Goal: Transaction & Acquisition: Purchase product/service

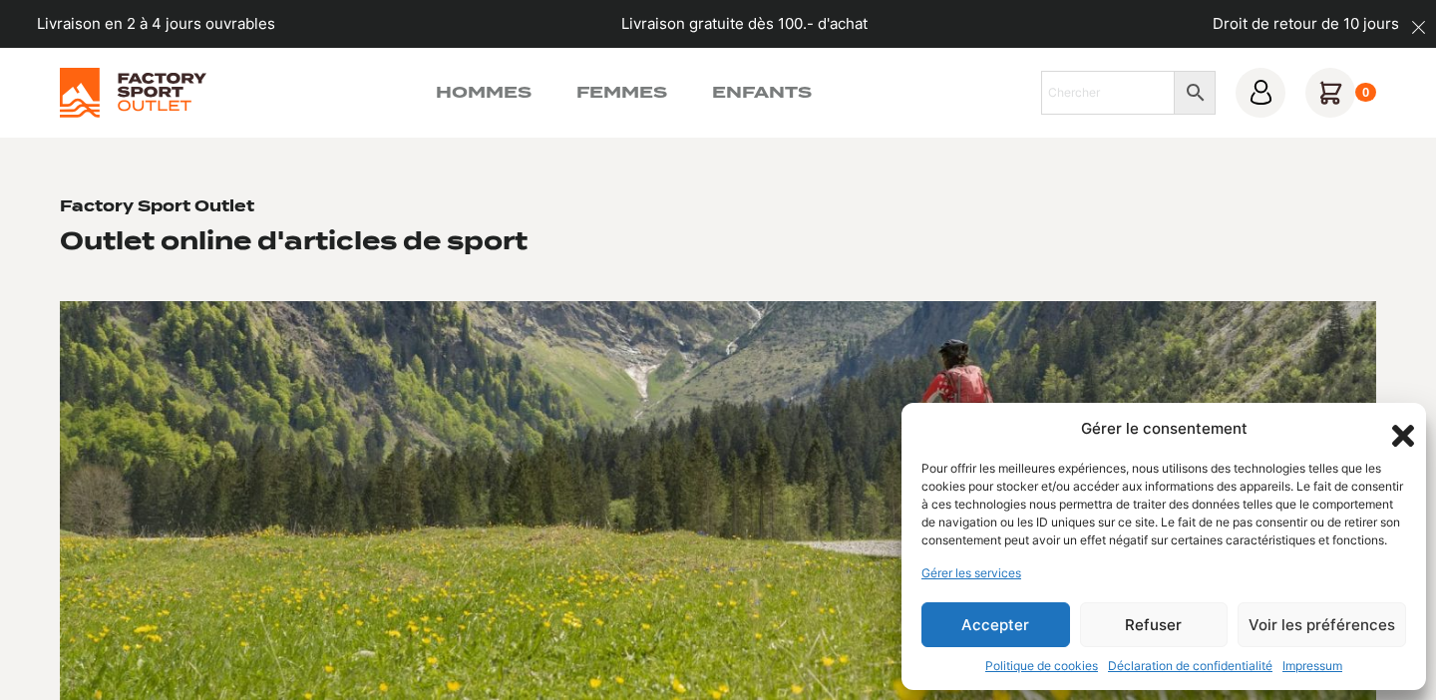
click at [1015, 623] on button "Accepter" at bounding box center [996, 625] width 149 height 45
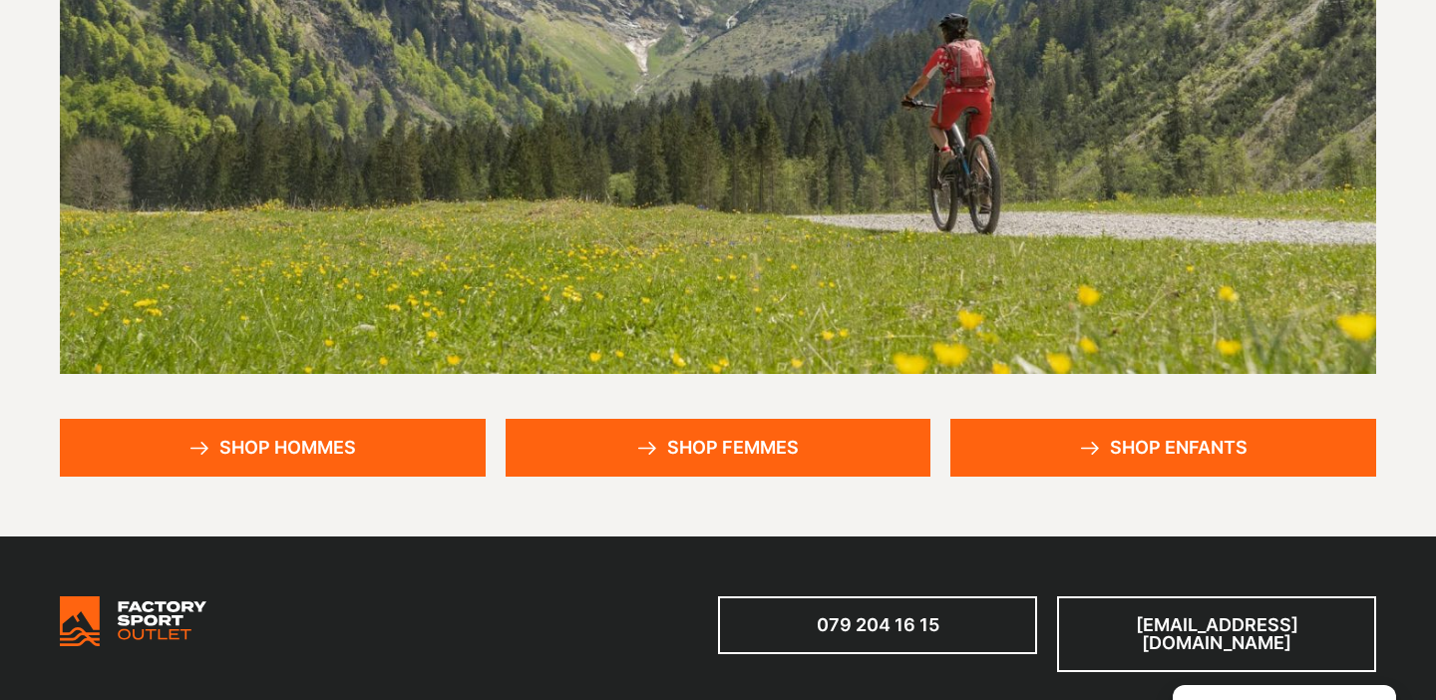
scroll to position [328, 0]
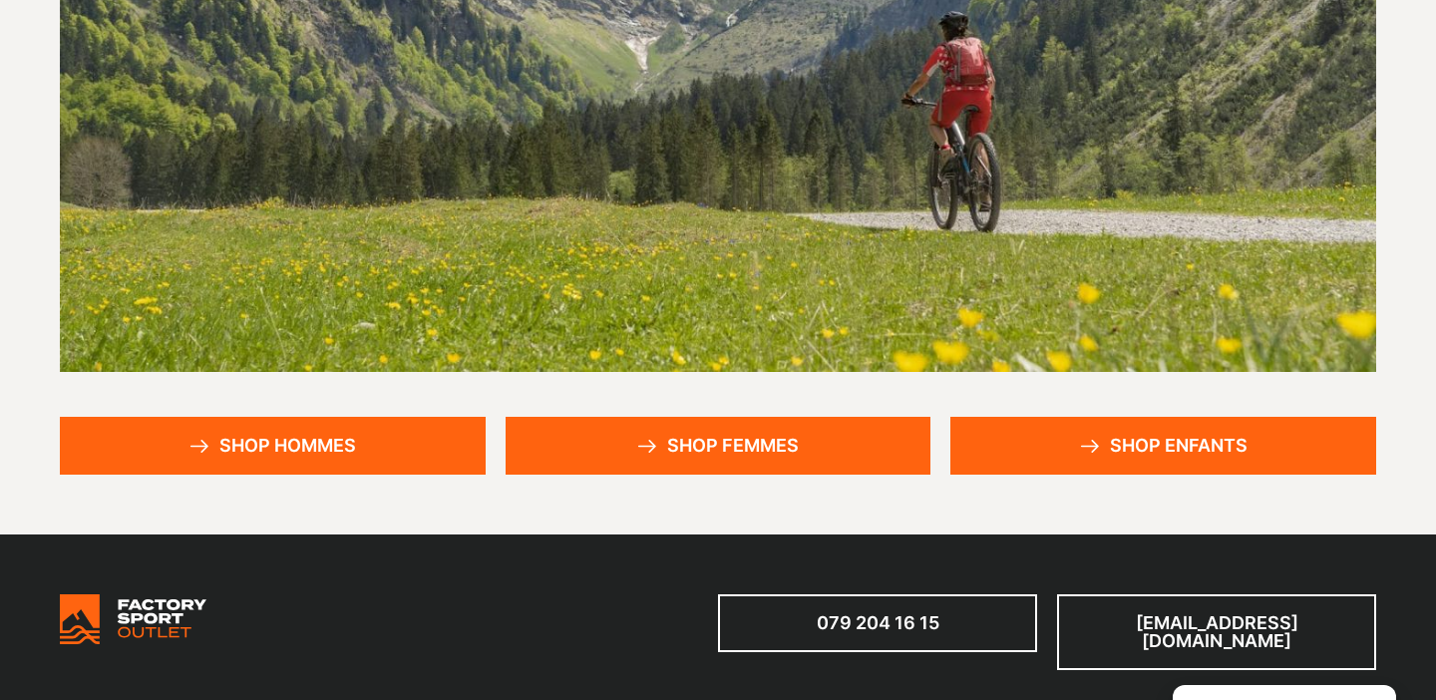
click at [748, 458] on link "Shop femmes" at bounding box center [719, 446] width 426 height 58
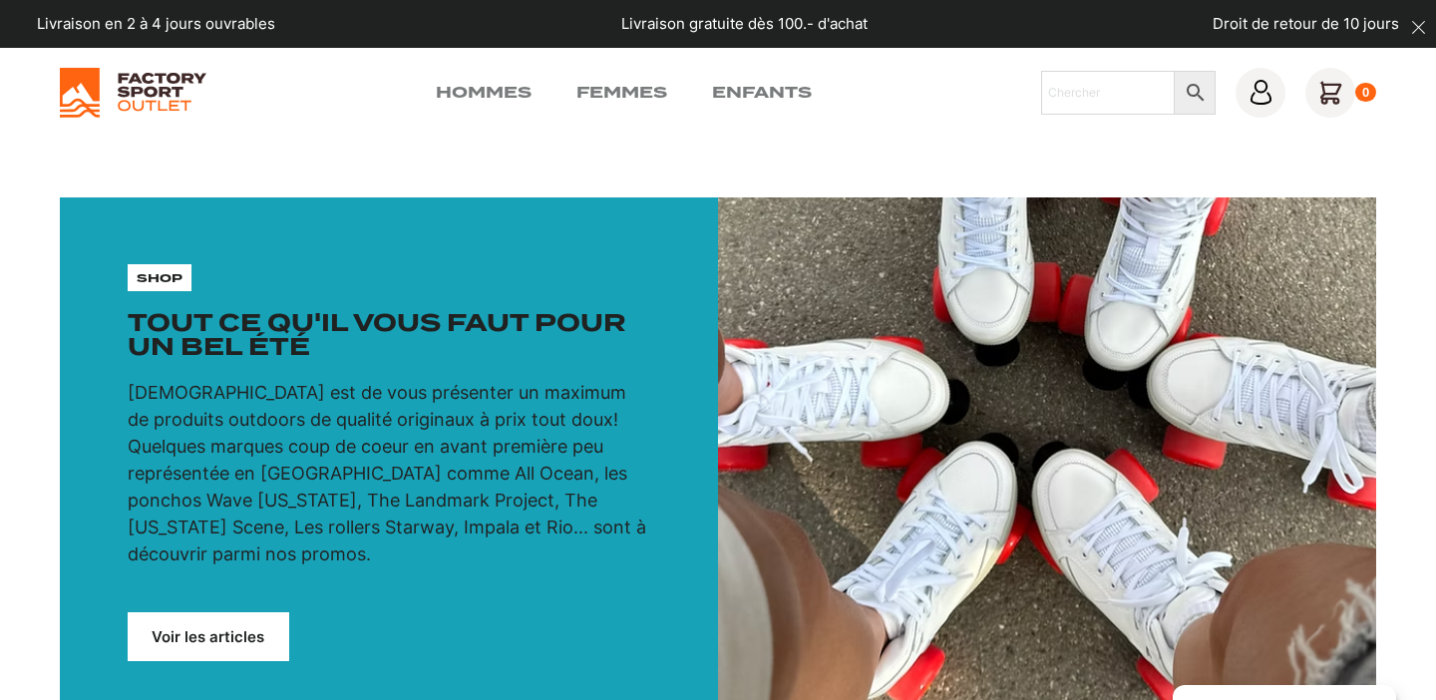
click at [214, 612] on link "Voir les articles" at bounding box center [209, 636] width 162 height 49
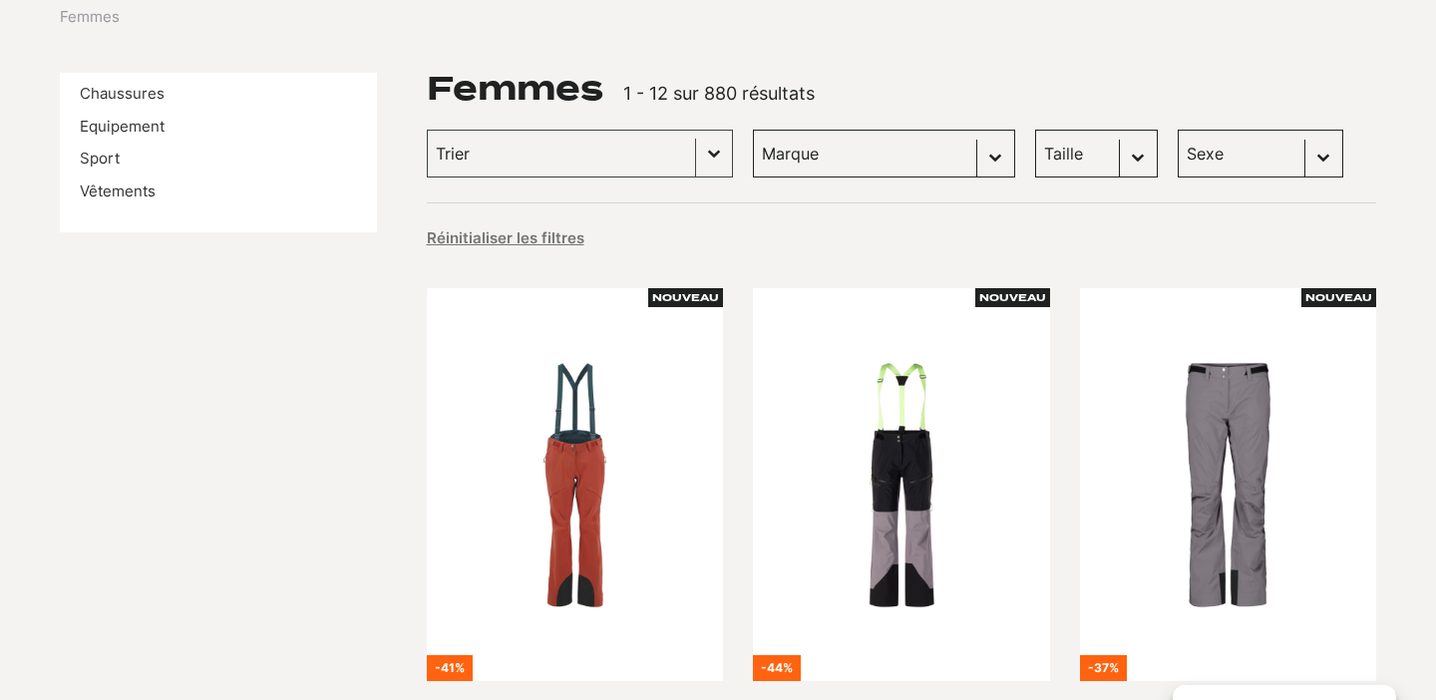
scroll to position [252, 0]
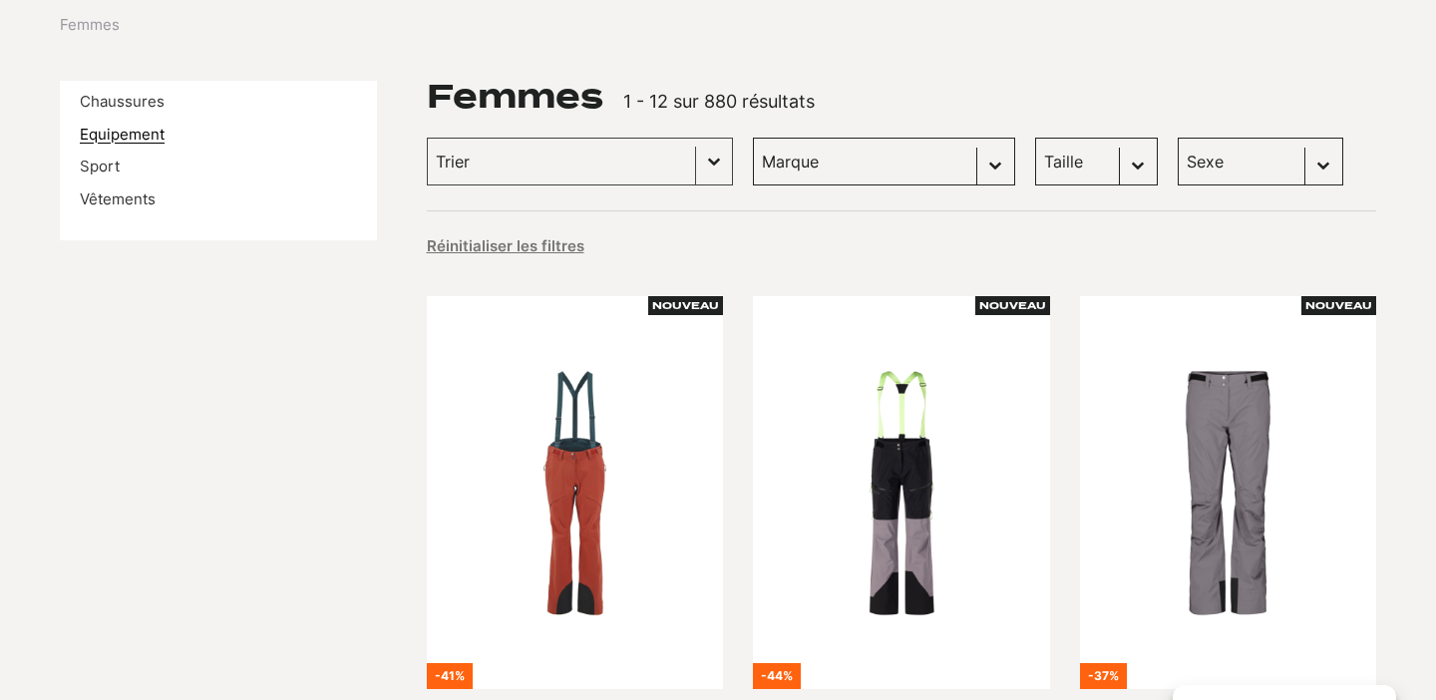
click at [136, 134] on link "Equipement" at bounding box center [122, 134] width 85 height 19
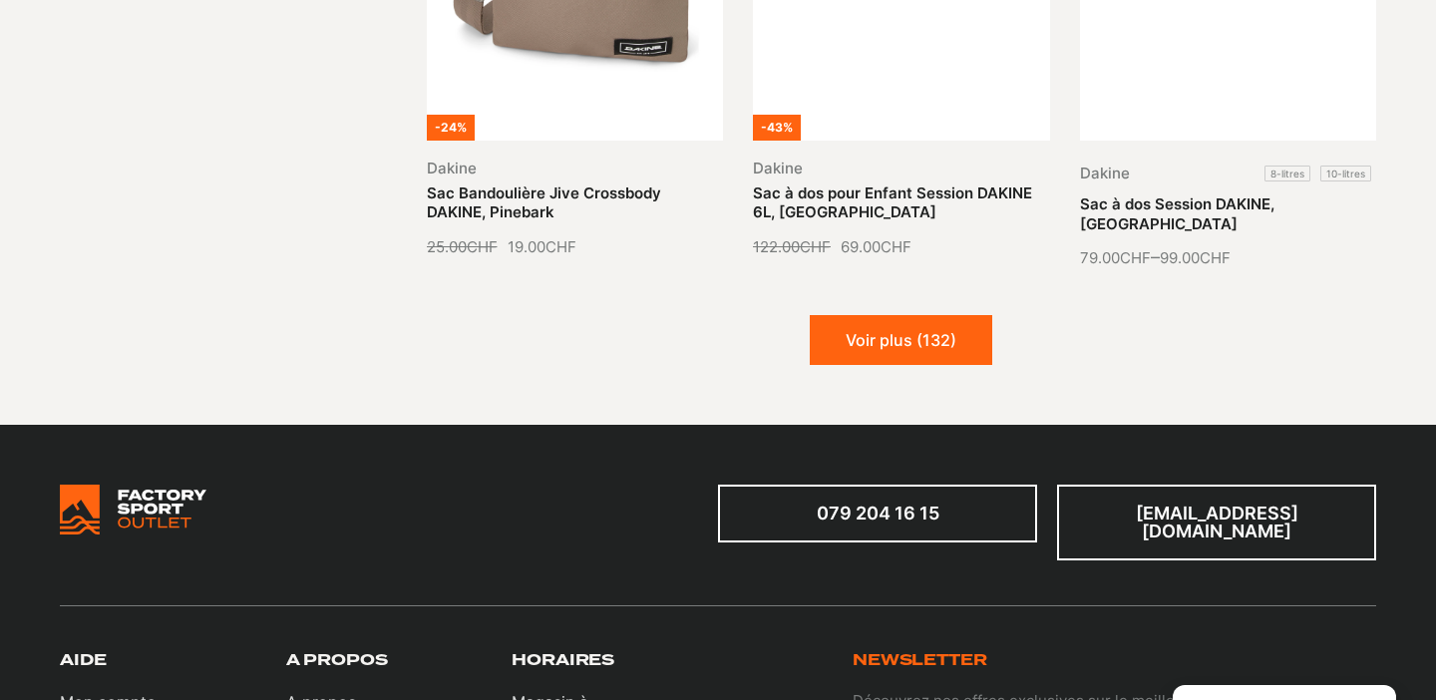
scroll to position [2507, 0]
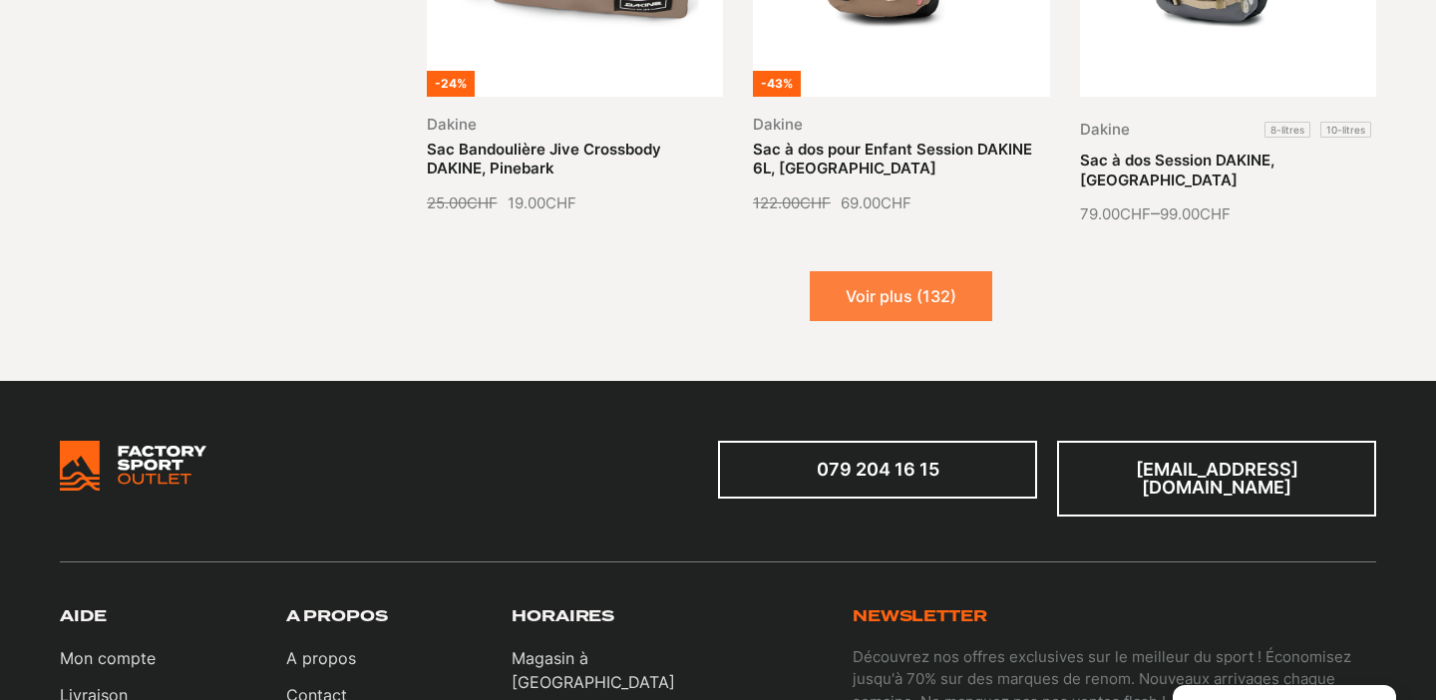
click at [958, 300] on button "Voir plus (132)" at bounding box center [901, 296] width 183 height 50
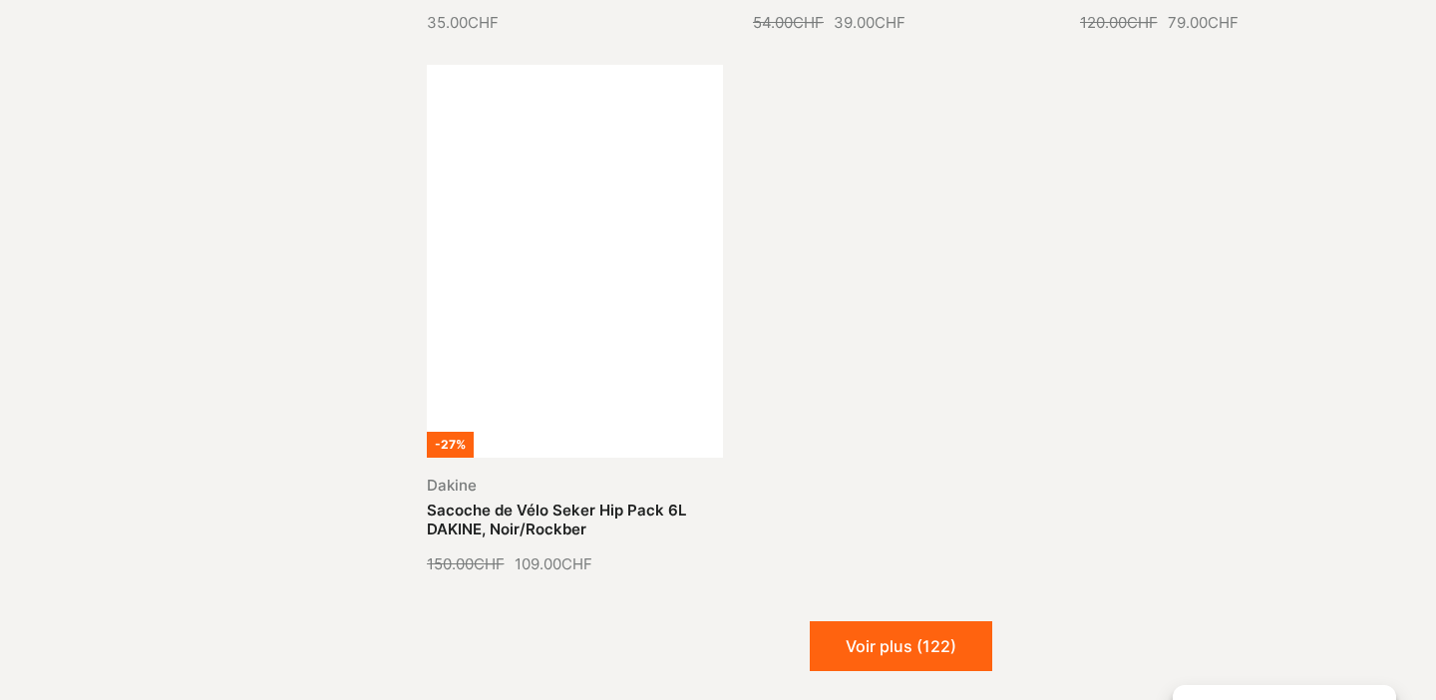
scroll to position [4336, 0]
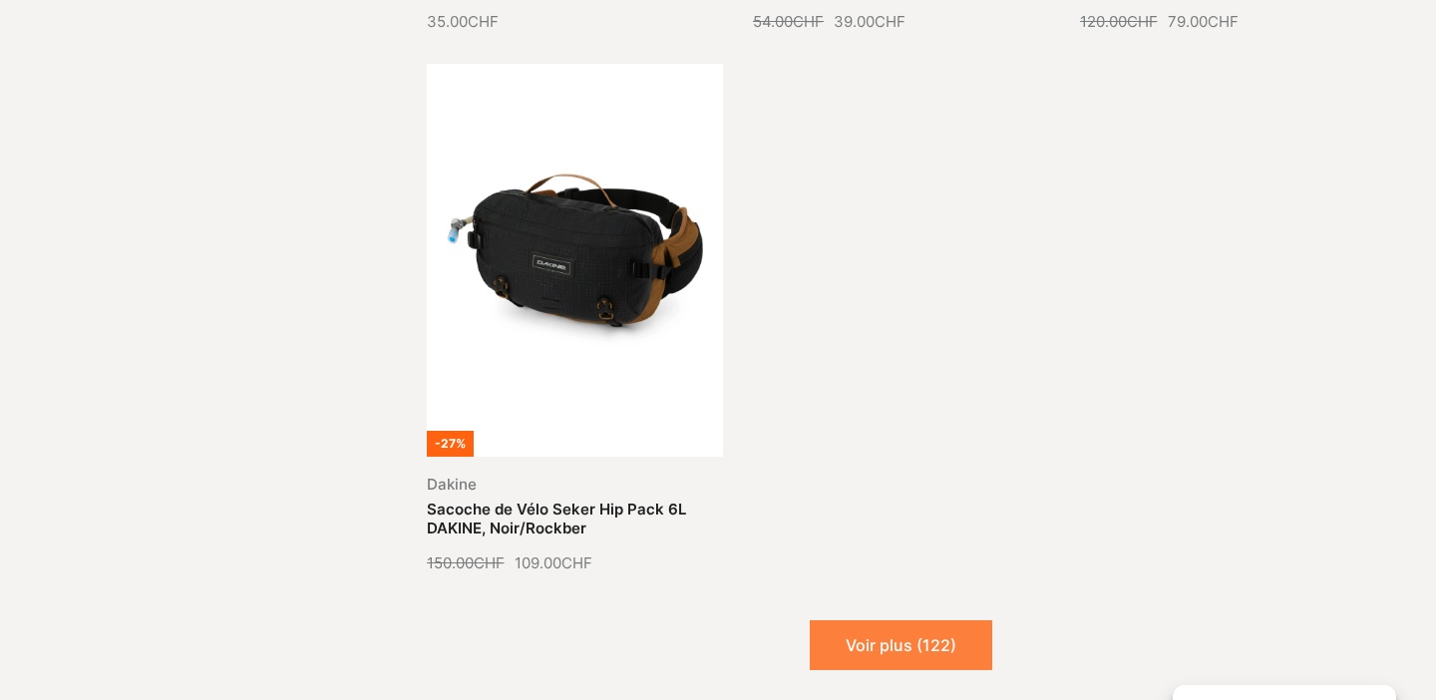
click at [963, 623] on button "Voir plus (122)" at bounding box center [901, 645] width 183 height 50
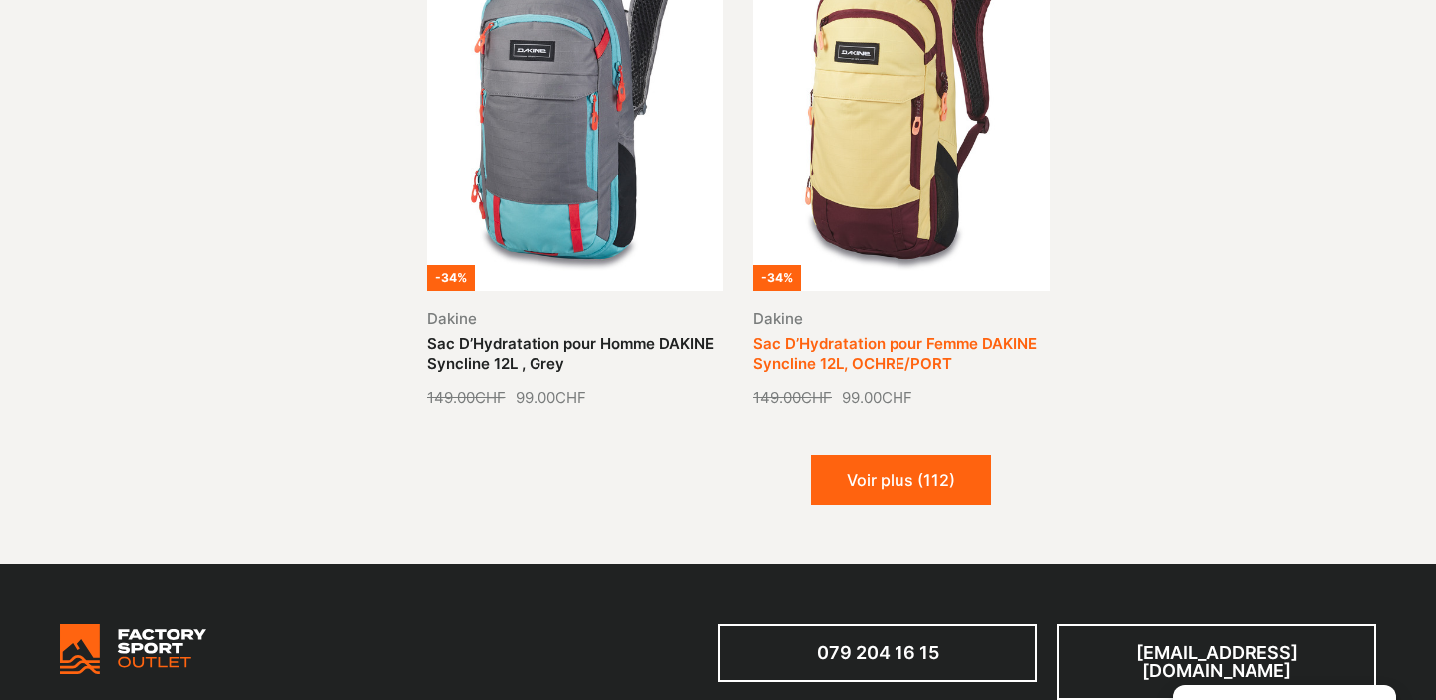
scroll to position [6158, 0]
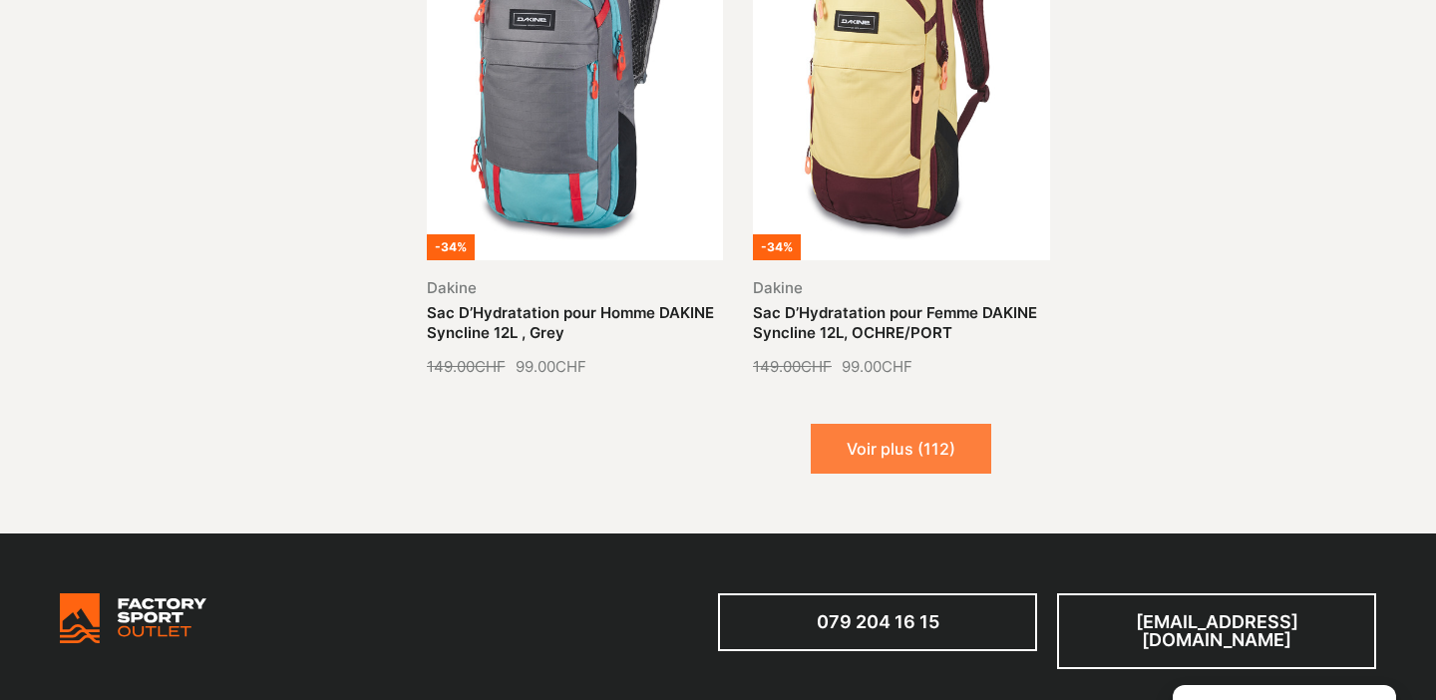
click at [909, 433] on button "Voir plus (112)" at bounding box center [901, 449] width 181 height 50
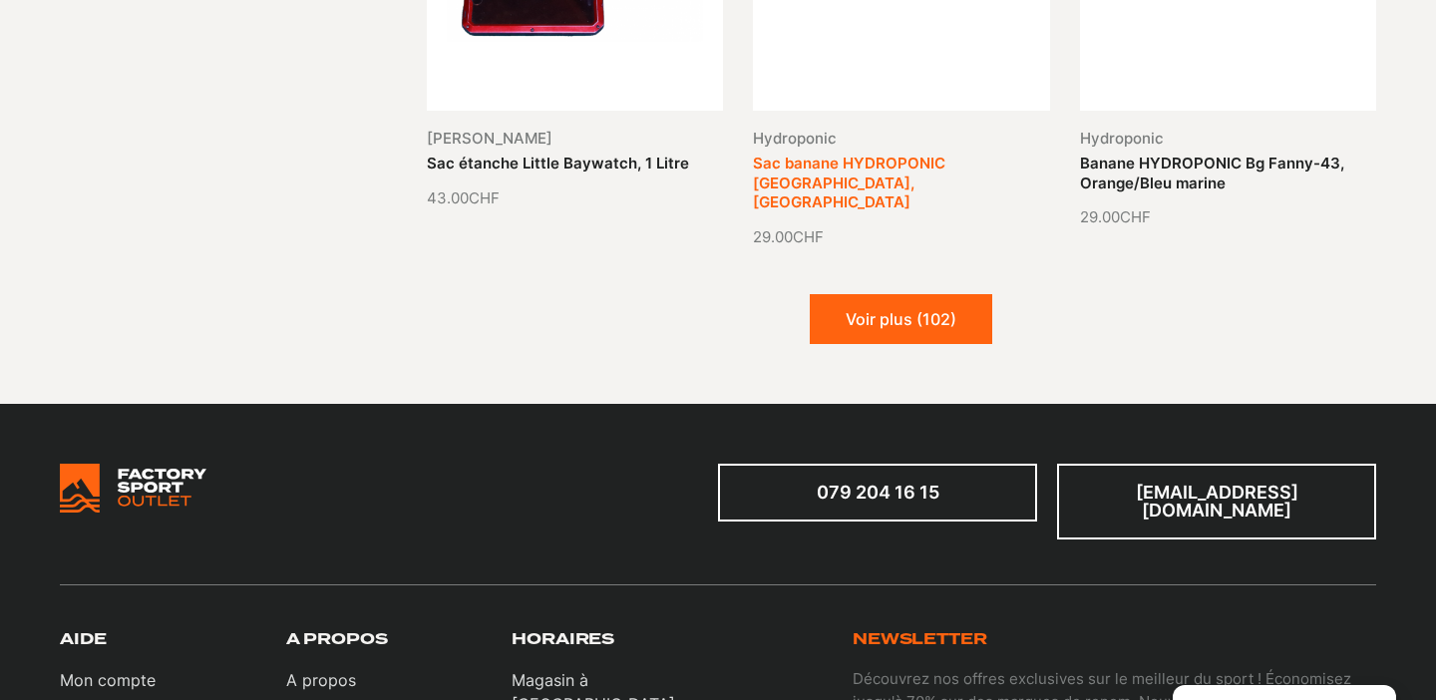
scroll to position [7940, 0]
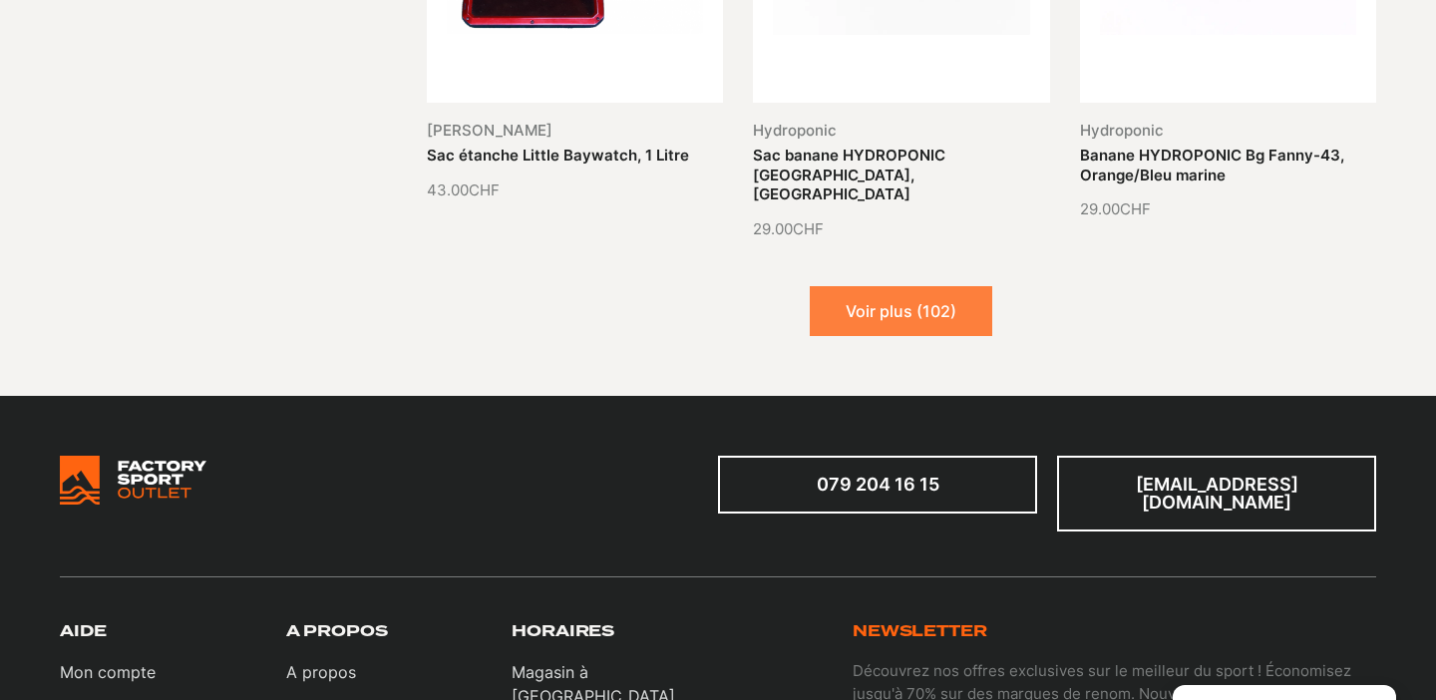
click at [923, 286] on button "Voir plus (102)" at bounding box center [901, 311] width 183 height 50
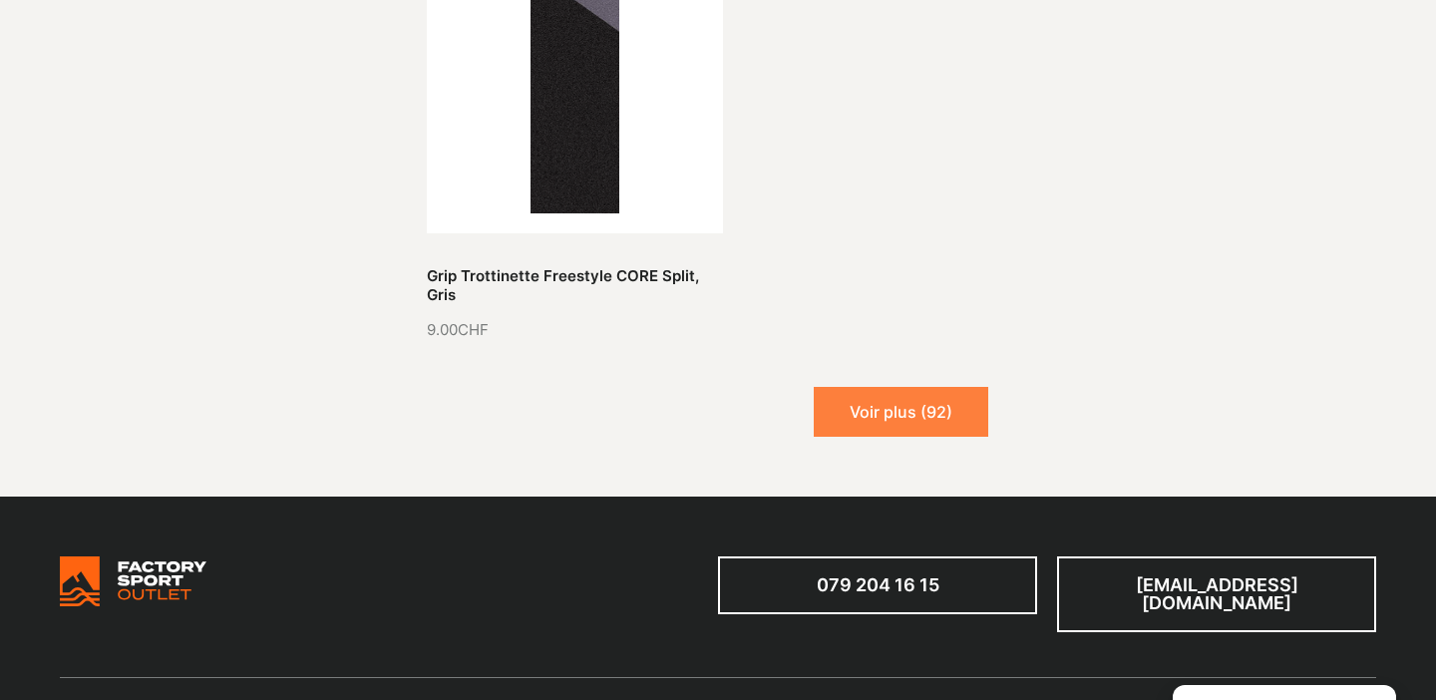
scroll to position [10000, 0]
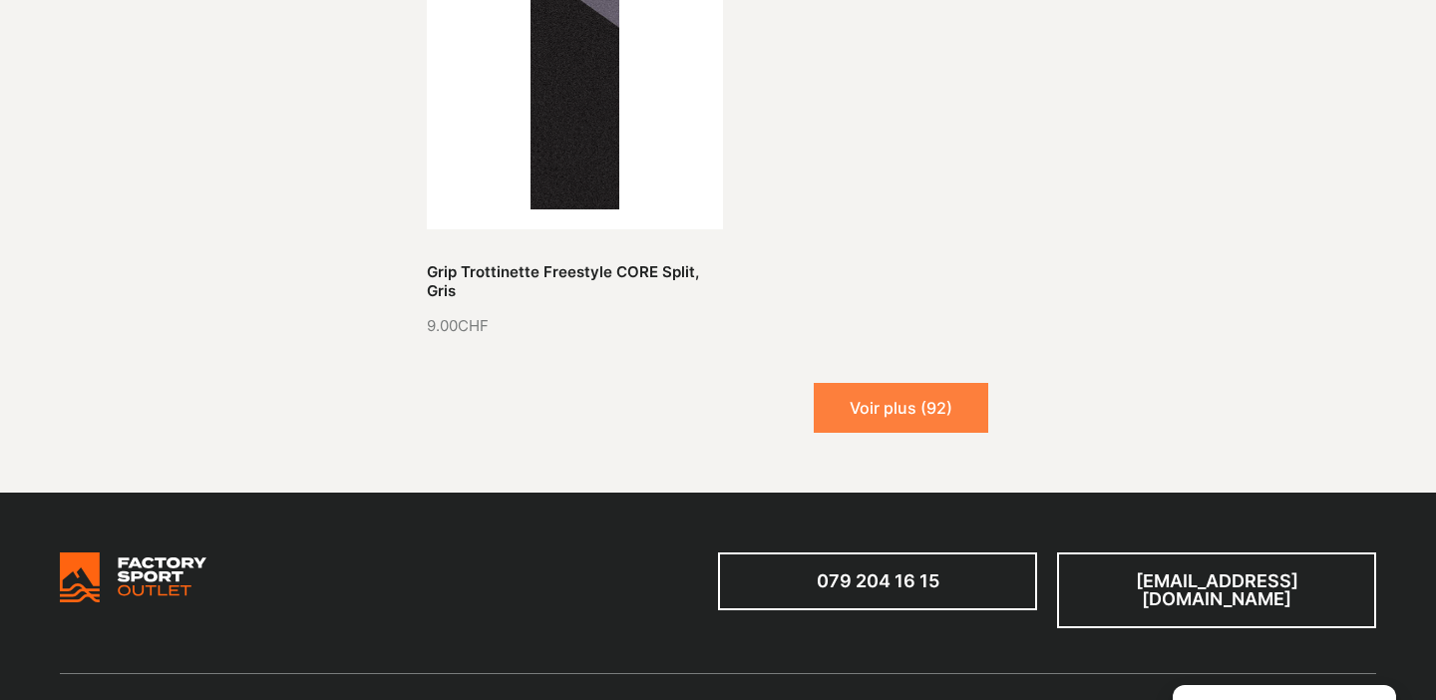
click at [926, 383] on button "Voir plus (92)" at bounding box center [901, 408] width 175 height 50
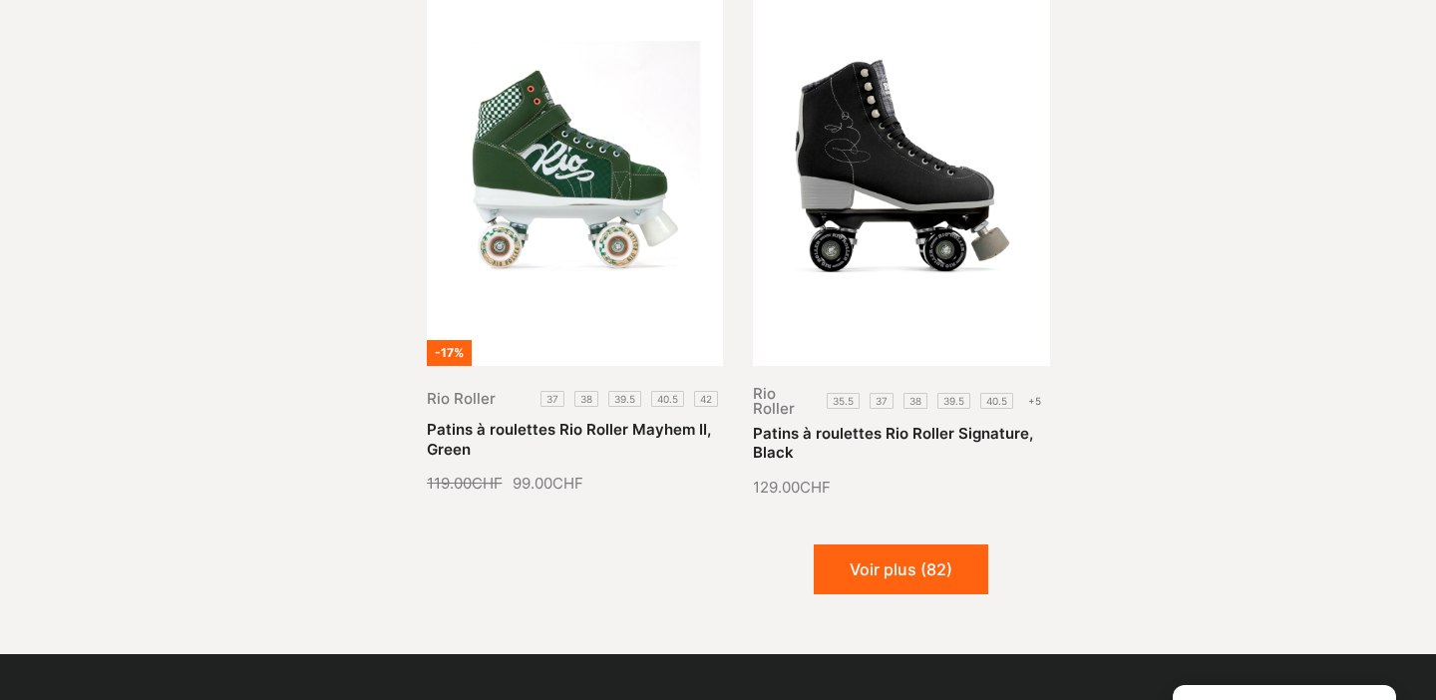
scroll to position [11522, 0]
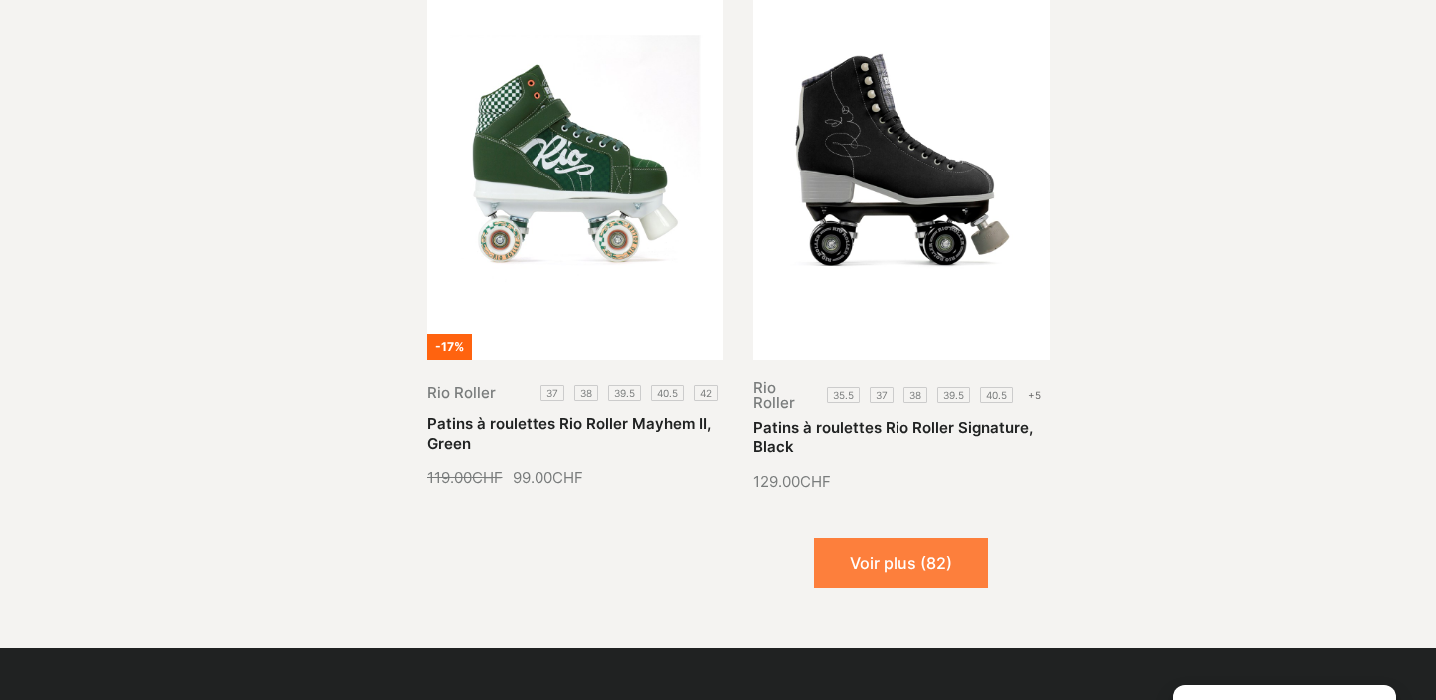
click at [944, 539] on button "Voir plus (82)" at bounding box center [901, 564] width 175 height 50
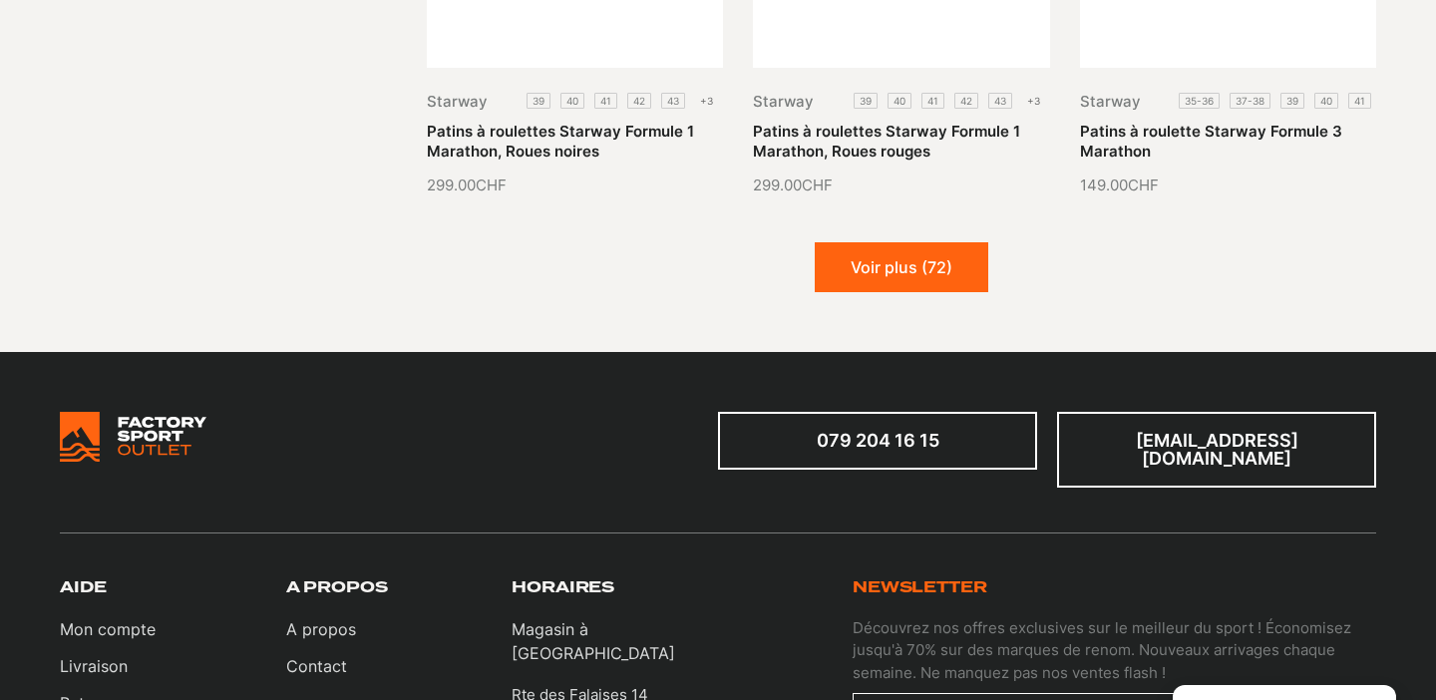
scroll to position [13480, 0]
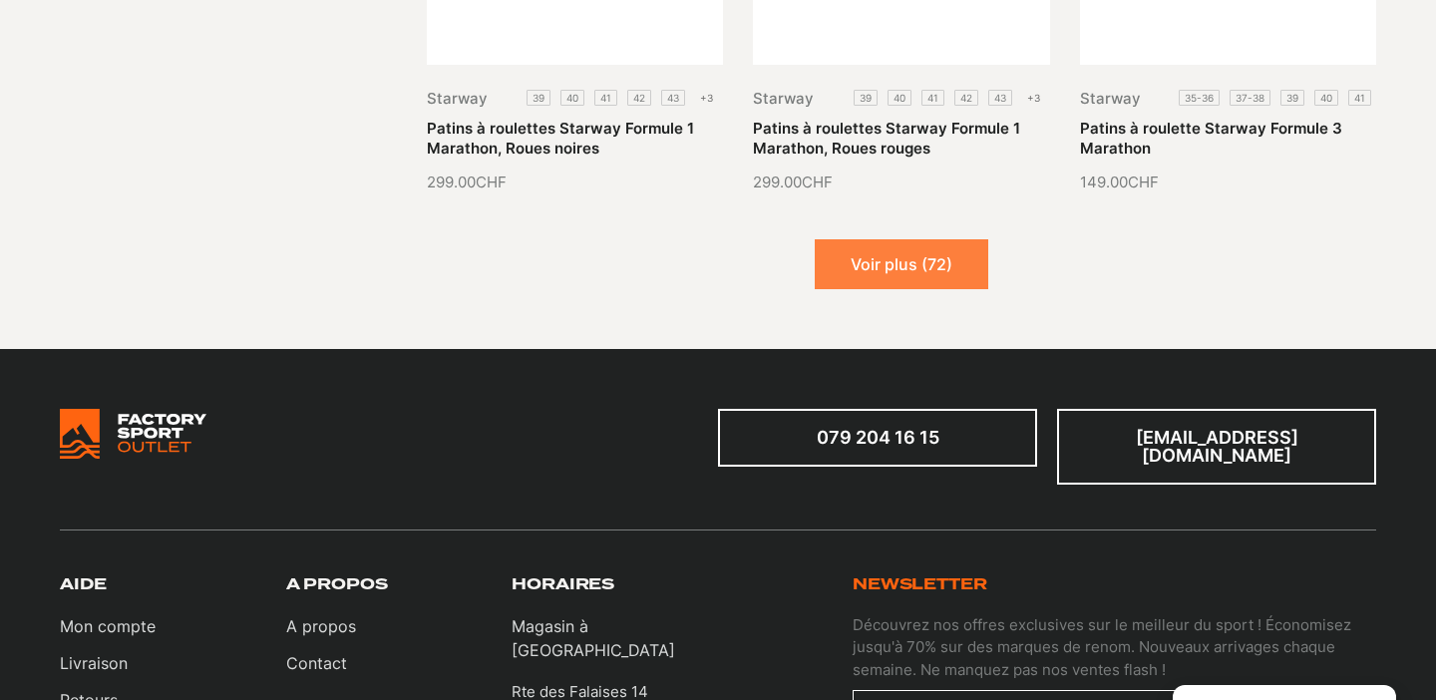
click at [945, 239] on button "Voir plus (72)" at bounding box center [902, 264] width 174 height 50
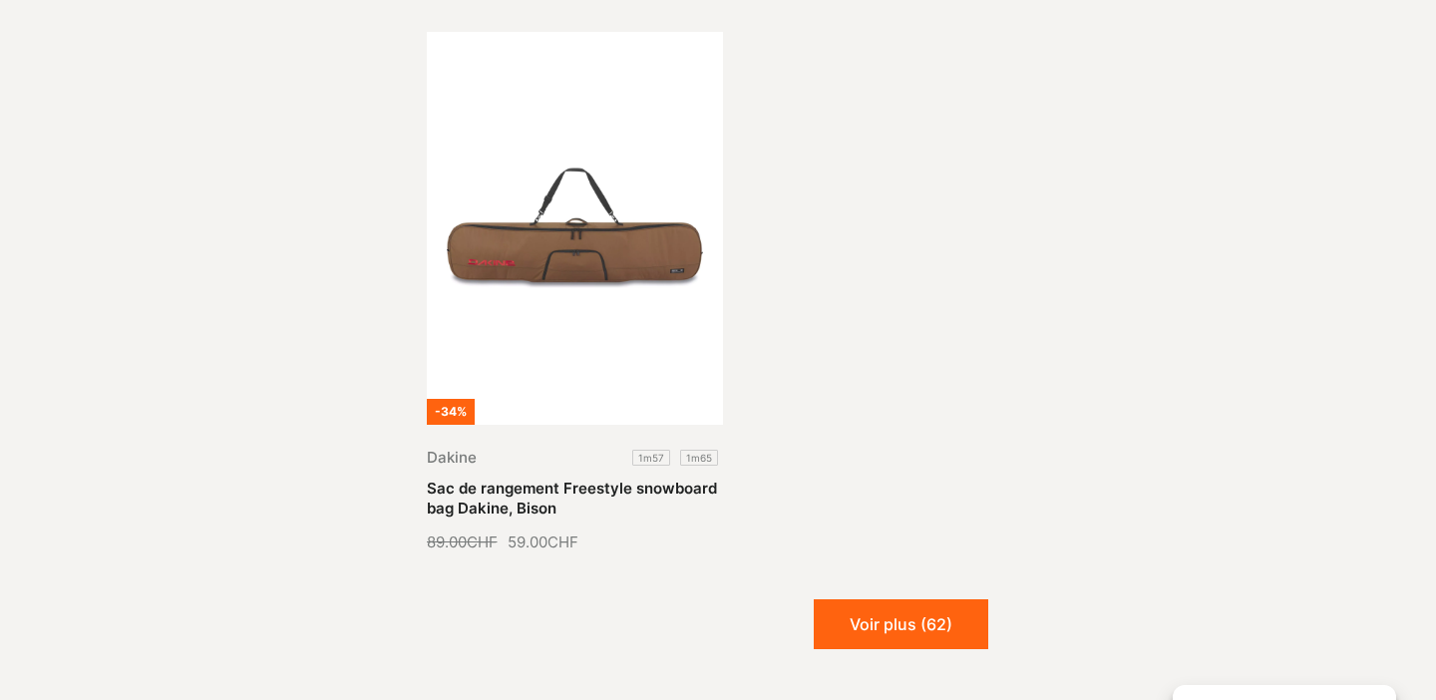
scroll to position [15345, 0]
click at [959, 599] on button "Voir plus (62)" at bounding box center [901, 624] width 175 height 50
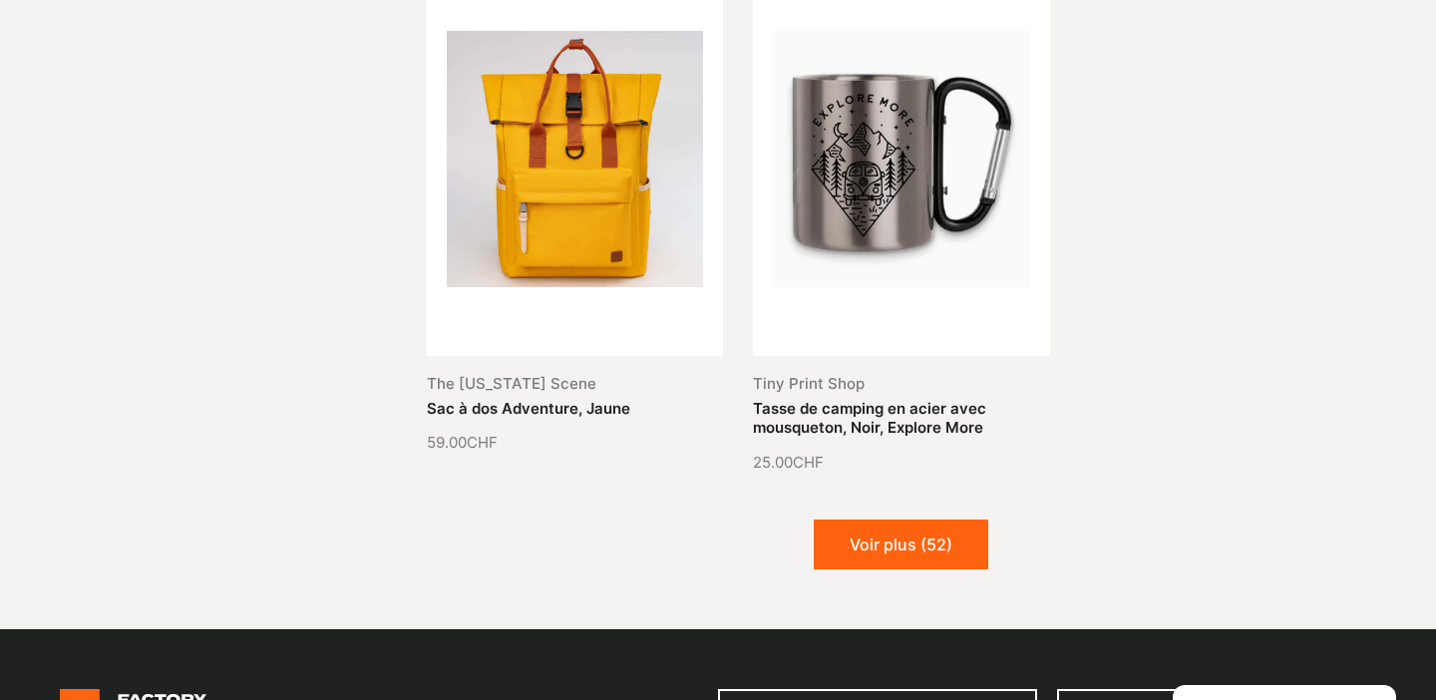
scroll to position [17072, 0]
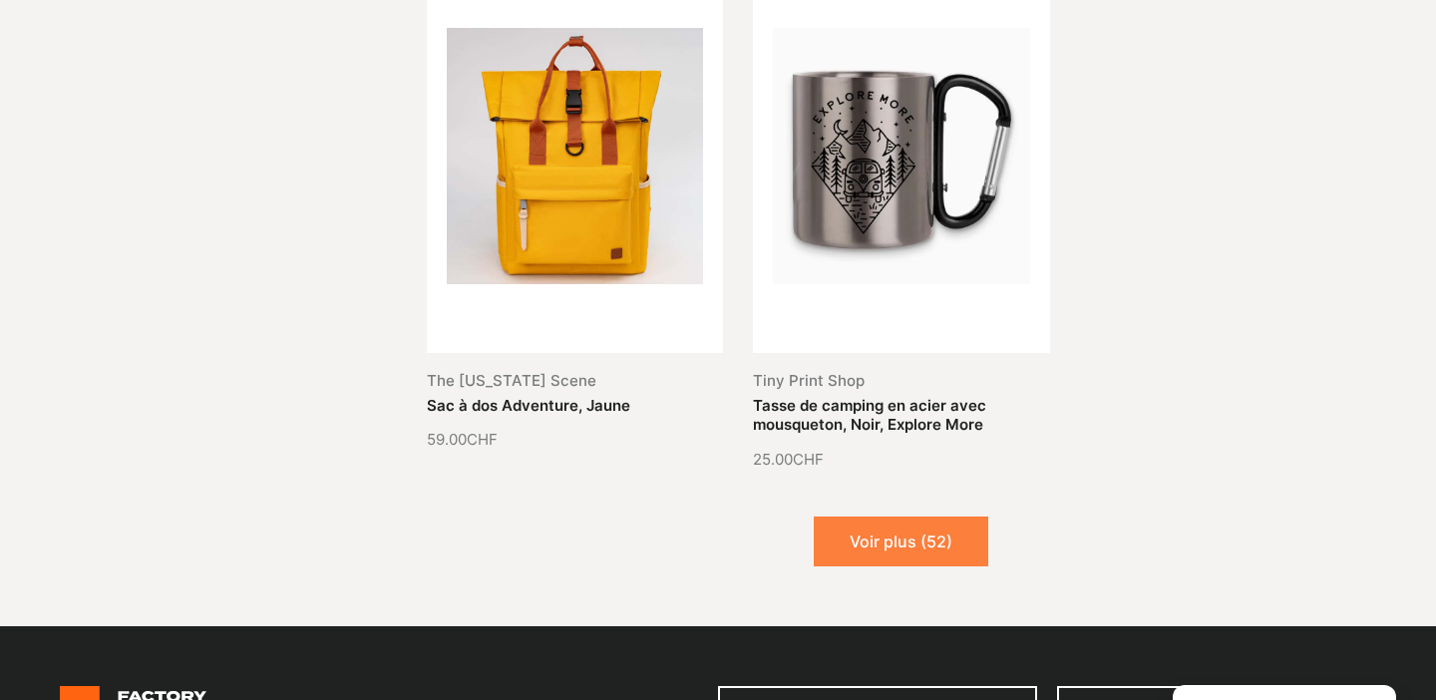
click at [930, 517] on button "Voir plus (52)" at bounding box center [901, 542] width 175 height 50
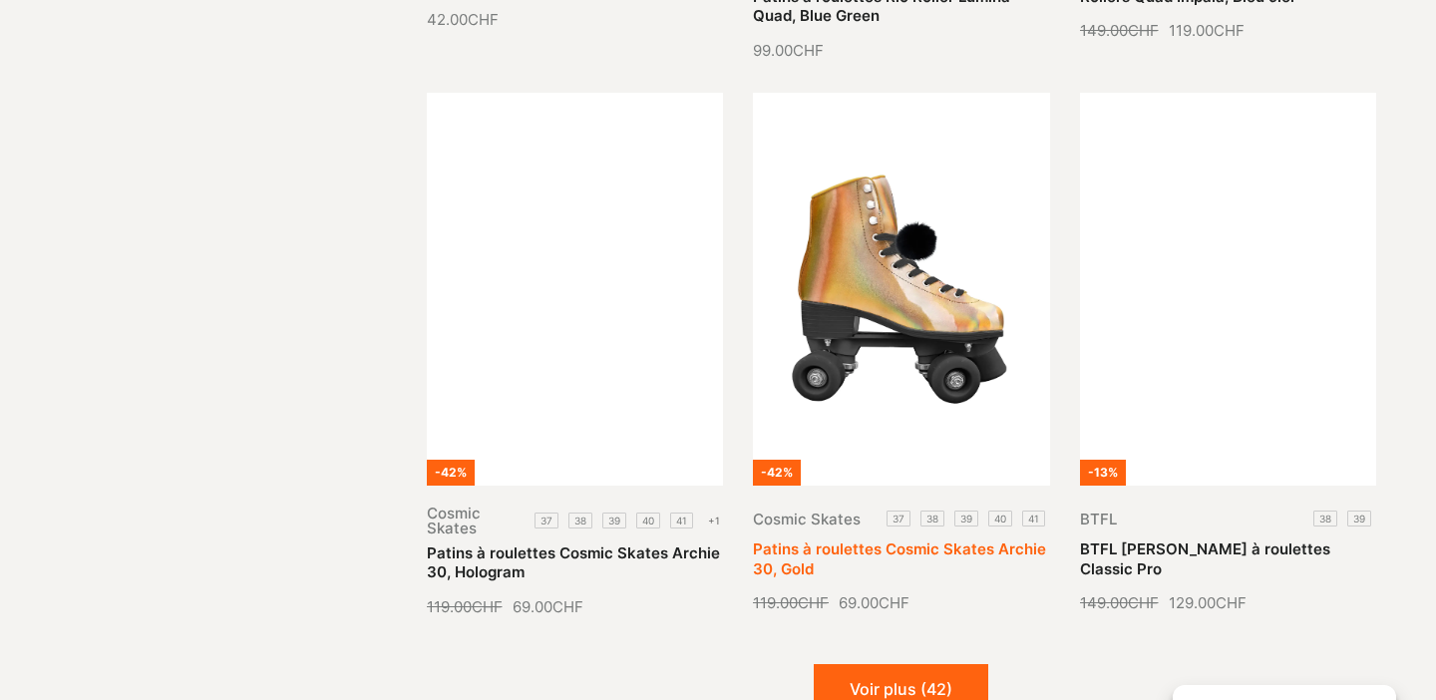
scroll to position [18594, 0]
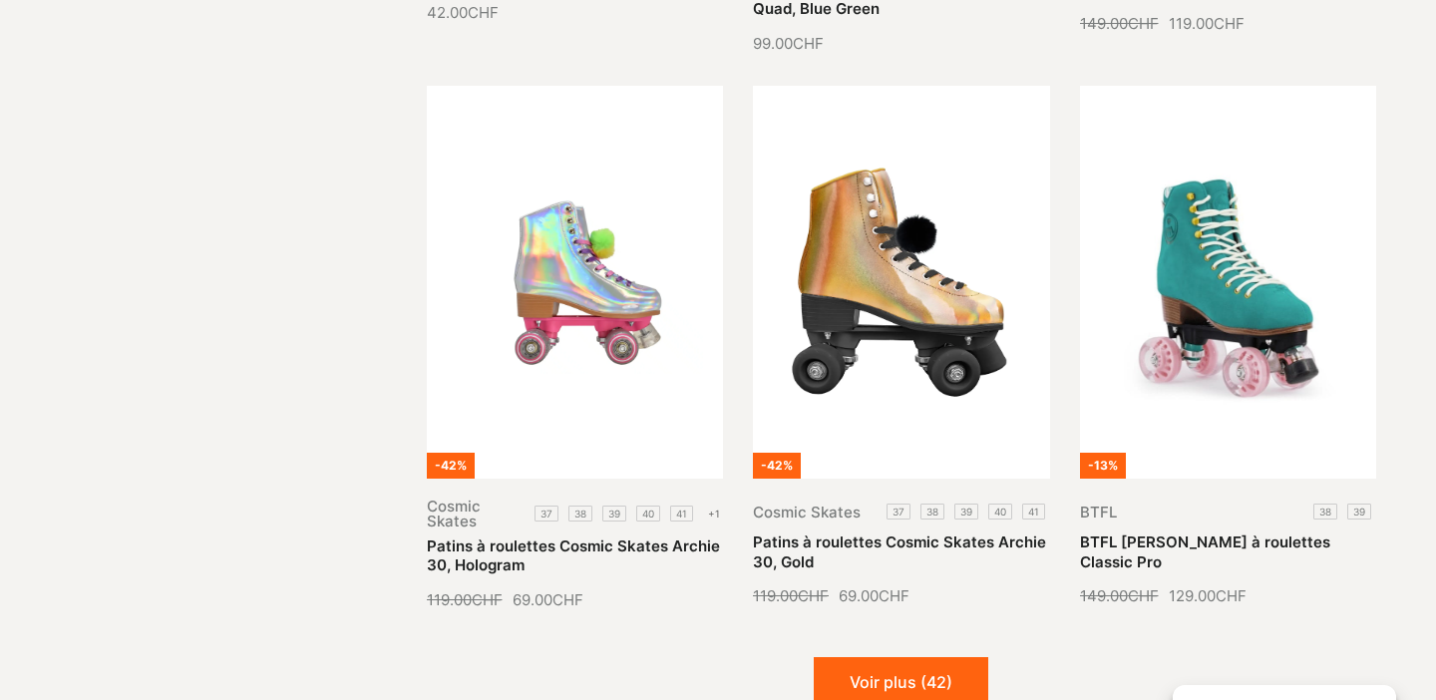
click at [942, 657] on button "Voir plus (42)" at bounding box center [901, 682] width 175 height 50
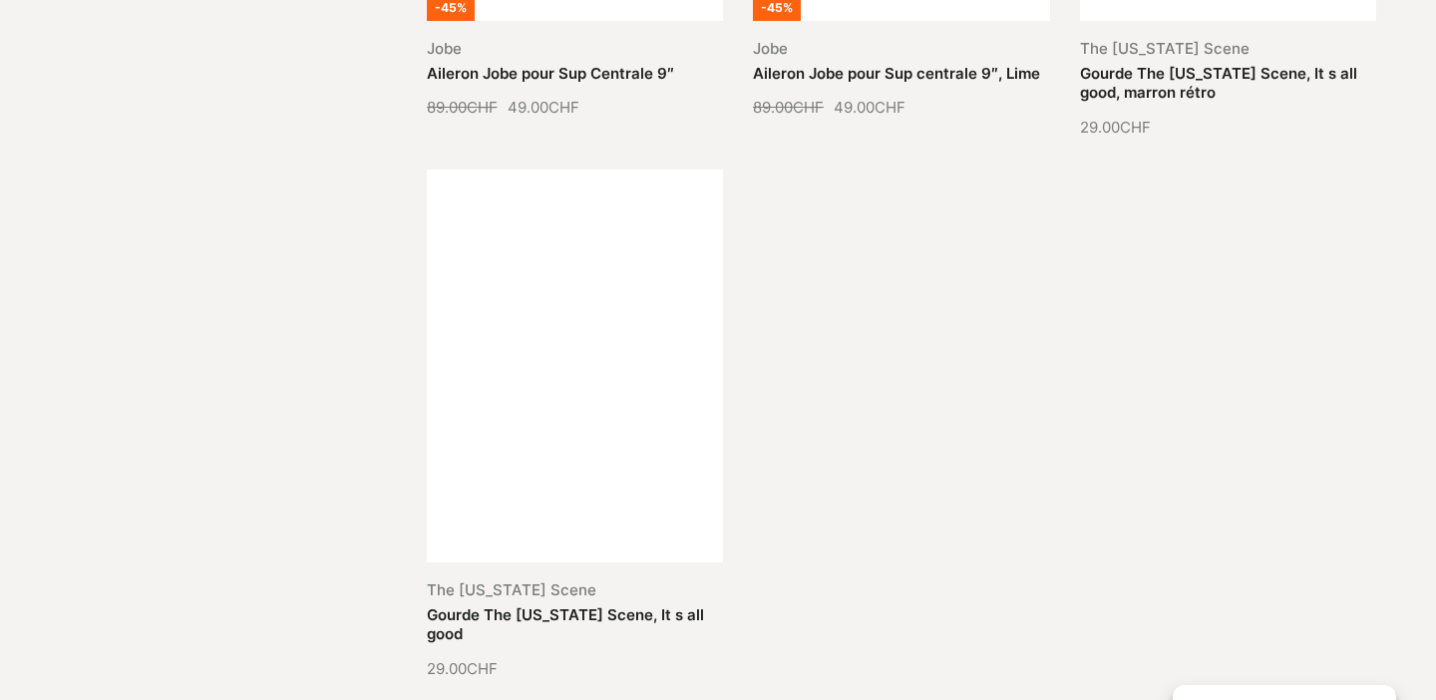
scroll to position [20774, 0]
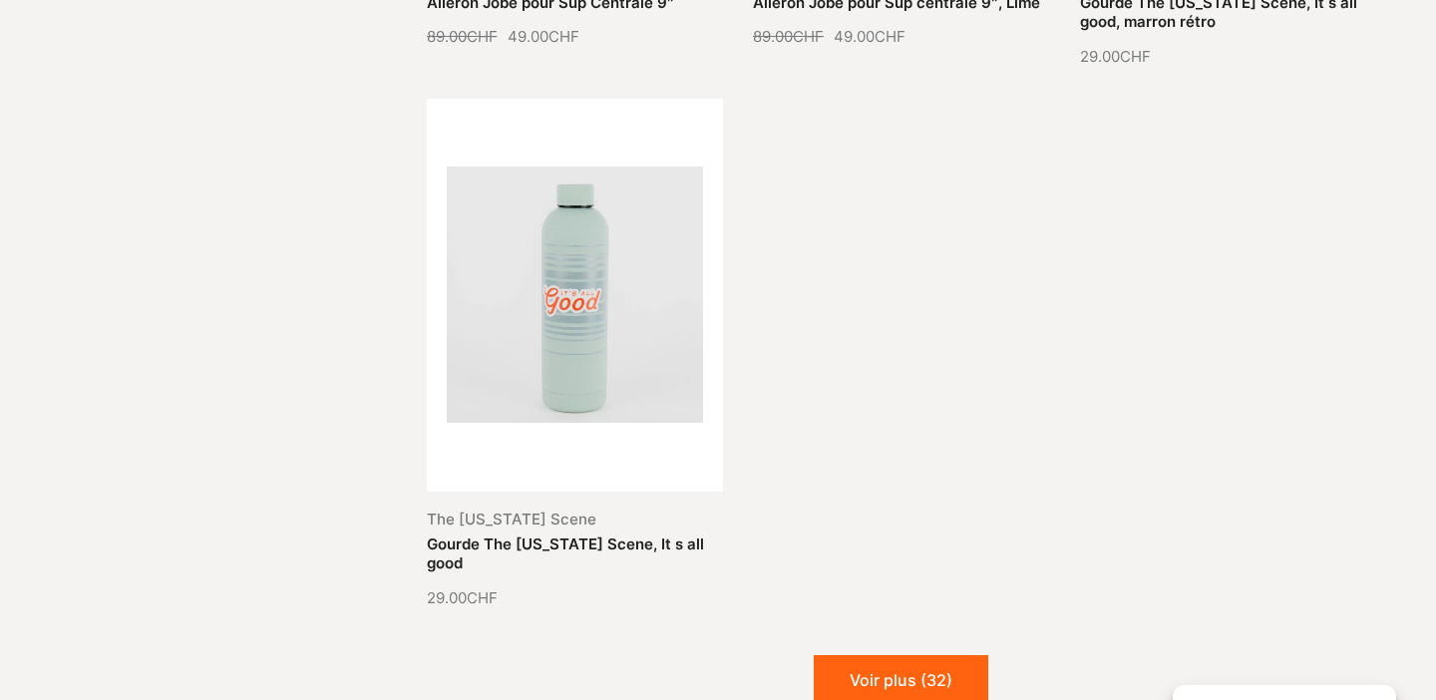
click at [945, 655] on button "Voir plus (32)" at bounding box center [901, 680] width 175 height 50
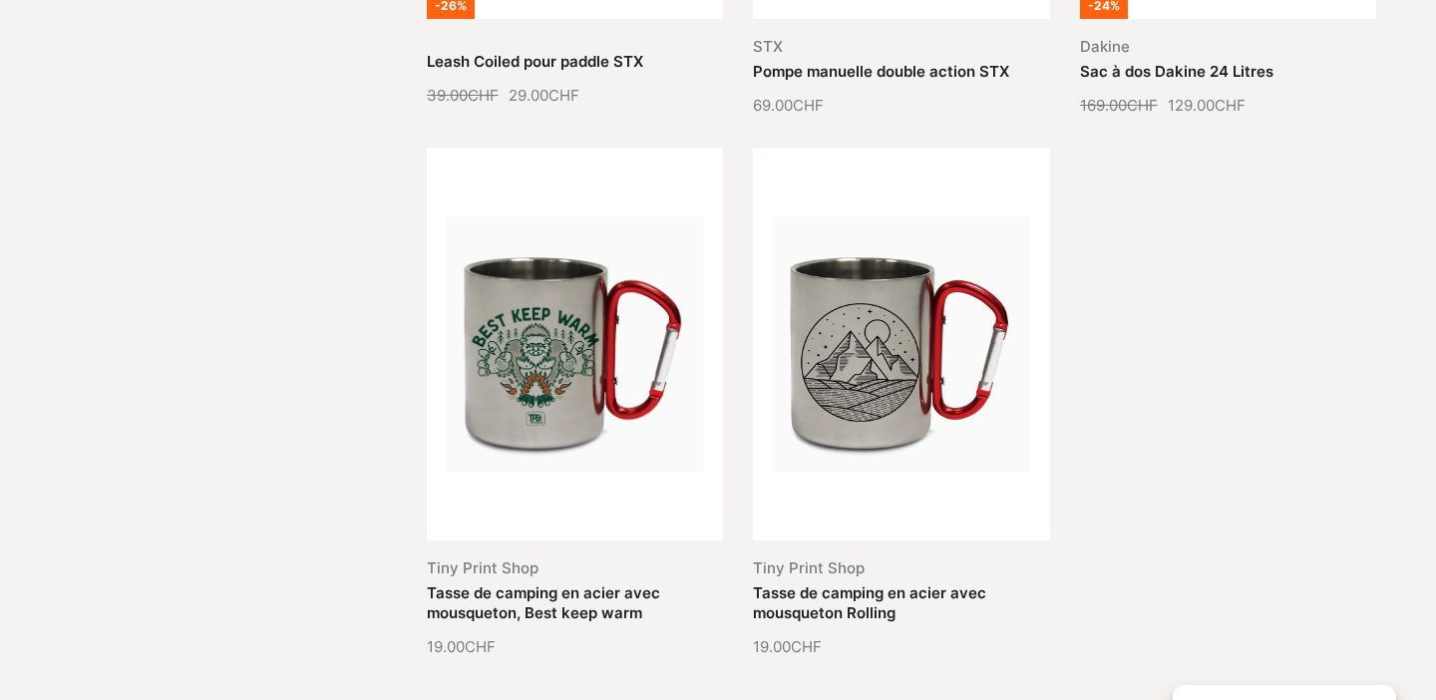
scroll to position [22330, 0]
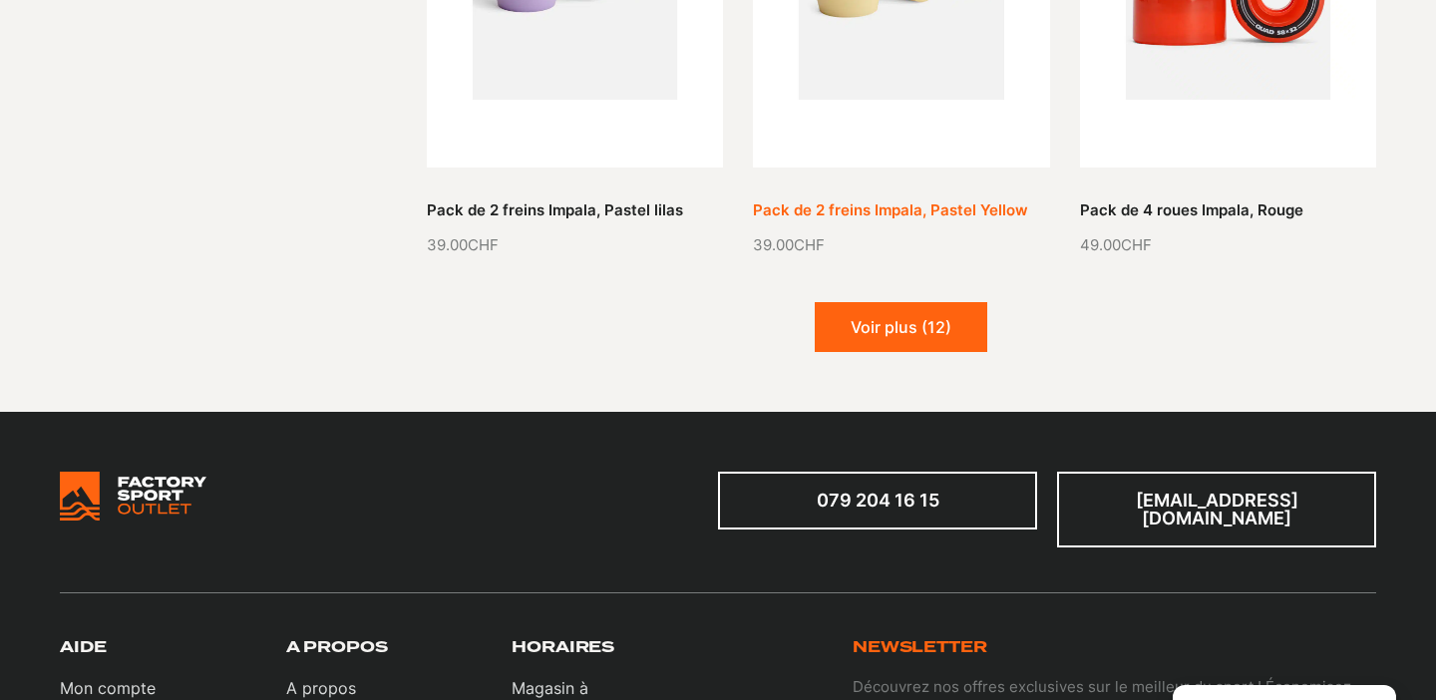
scroll to position [24344, 0]
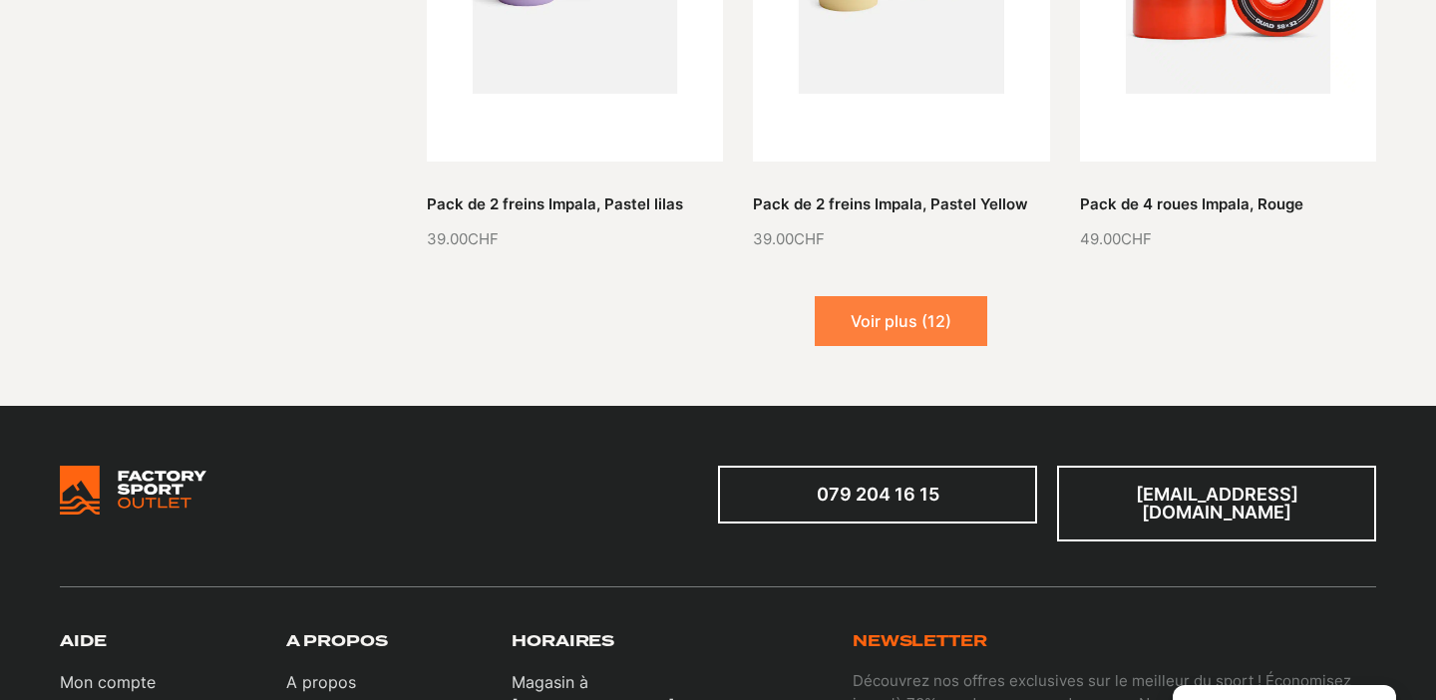
click at [939, 296] on button "Voir plus (12)" at bounding box center [901, 321] width 173 height 50
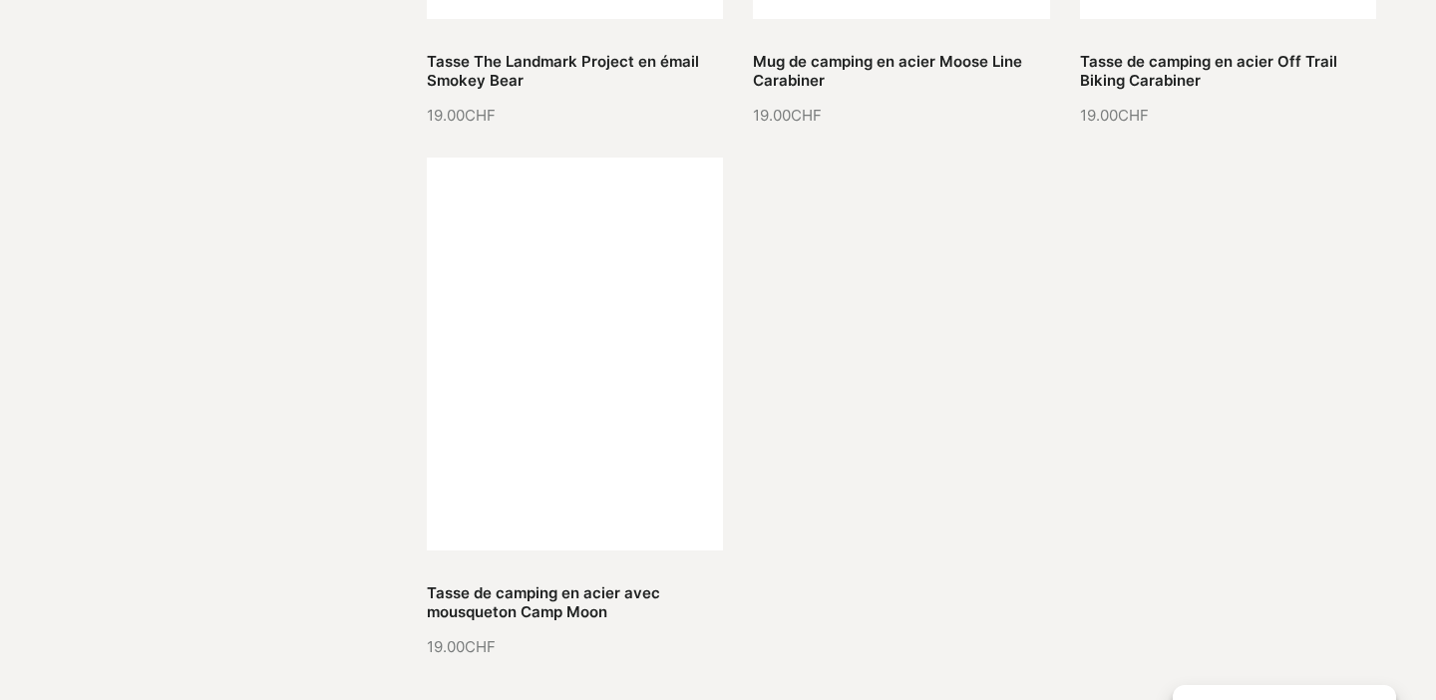
scroll to position [26074, 0]
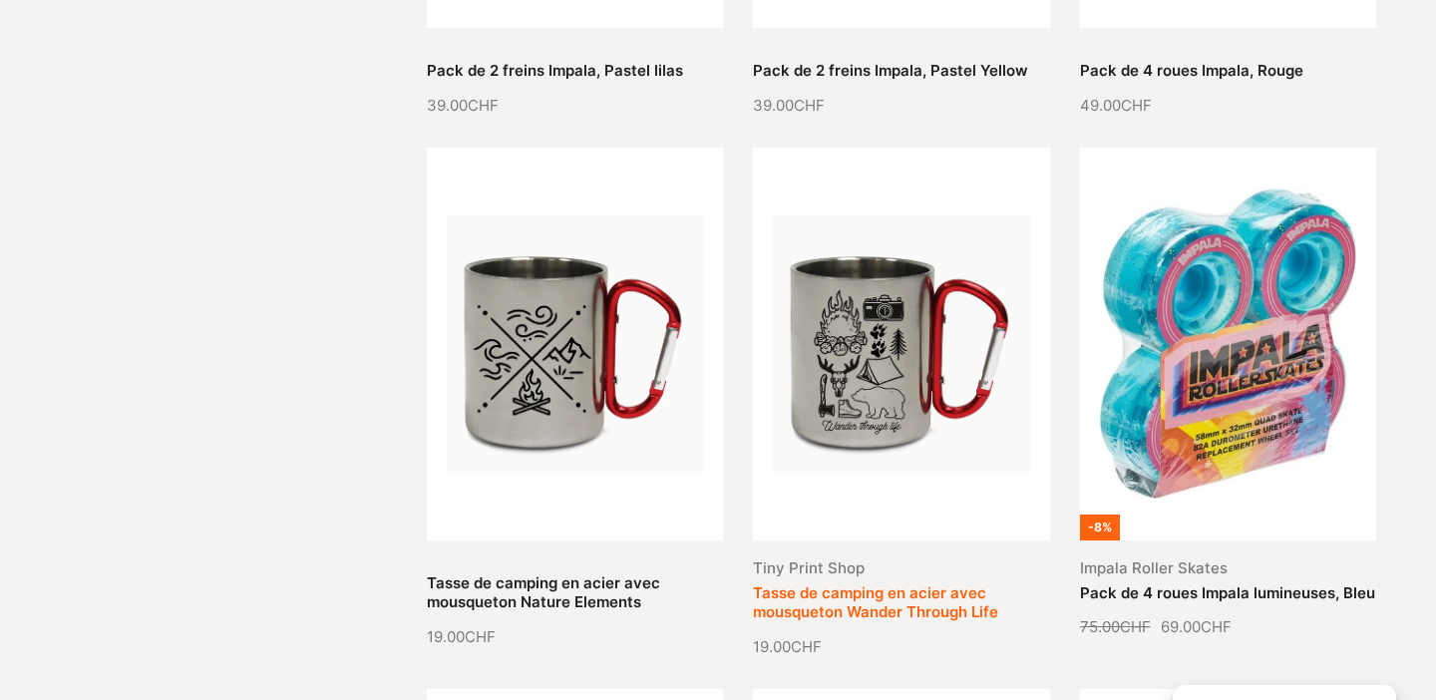
scroll to position [24413, 0]
